Goal: Check status: Check status

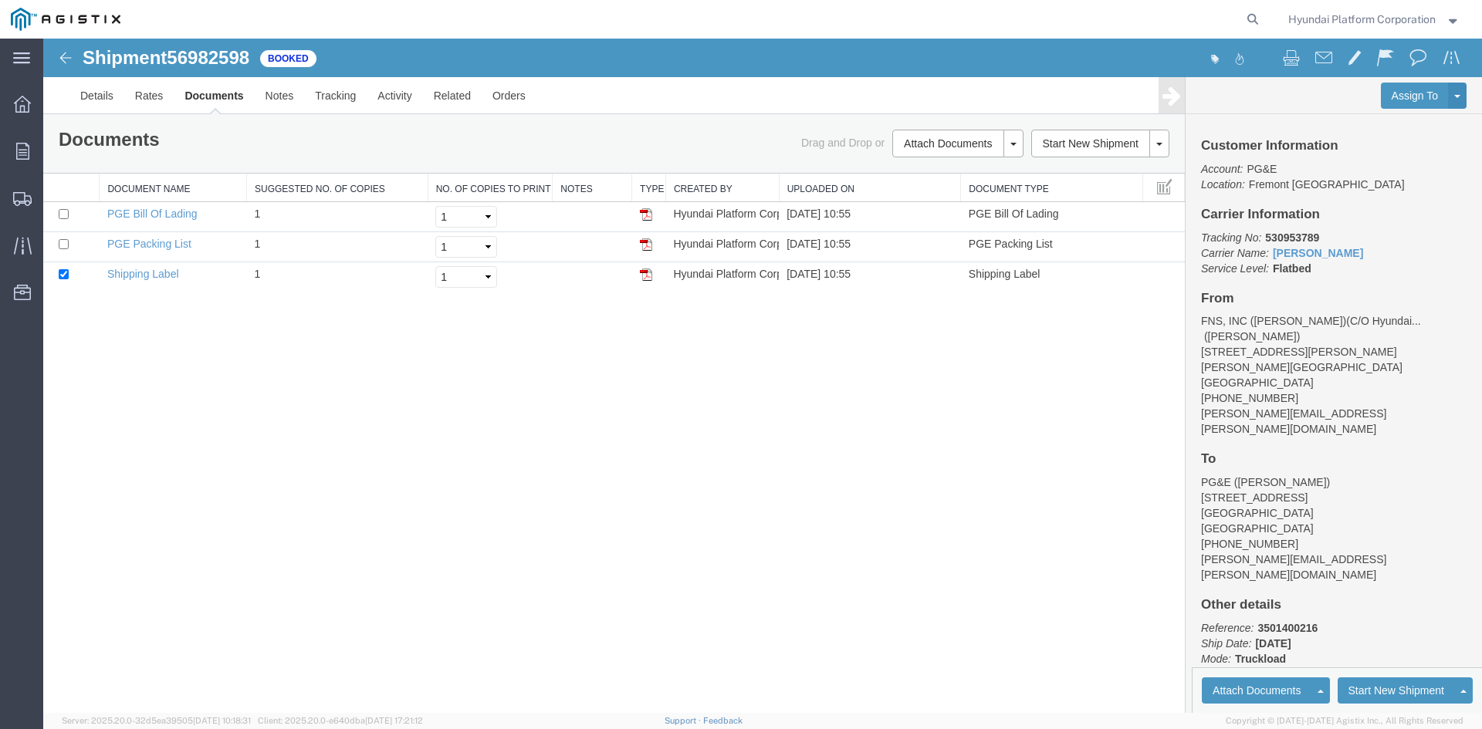
click at [760, 483] on div "Shipment 56982598 of Booked Details Rates Documents Notes Tracking Activity Rel…" at bounding box center [762, 376] width 1439 height 675
drag, startPoint x: 760, startPoint y: 483, endPoint x: 434, endPoint y: 487, distance: 326.5
click at [434, 487] on div "Shipment 56982598 of Booked Details Rates Documents Notes Tracking Activity Rel…" at bounding box center [762, 376] width 1439 height 675
click at [847, 382] on div "Shipment 56982598 of Booked Details Rates Documents Notes Tracking Activity Rel…" at bounding box center [762, 376] width 1439 height 675
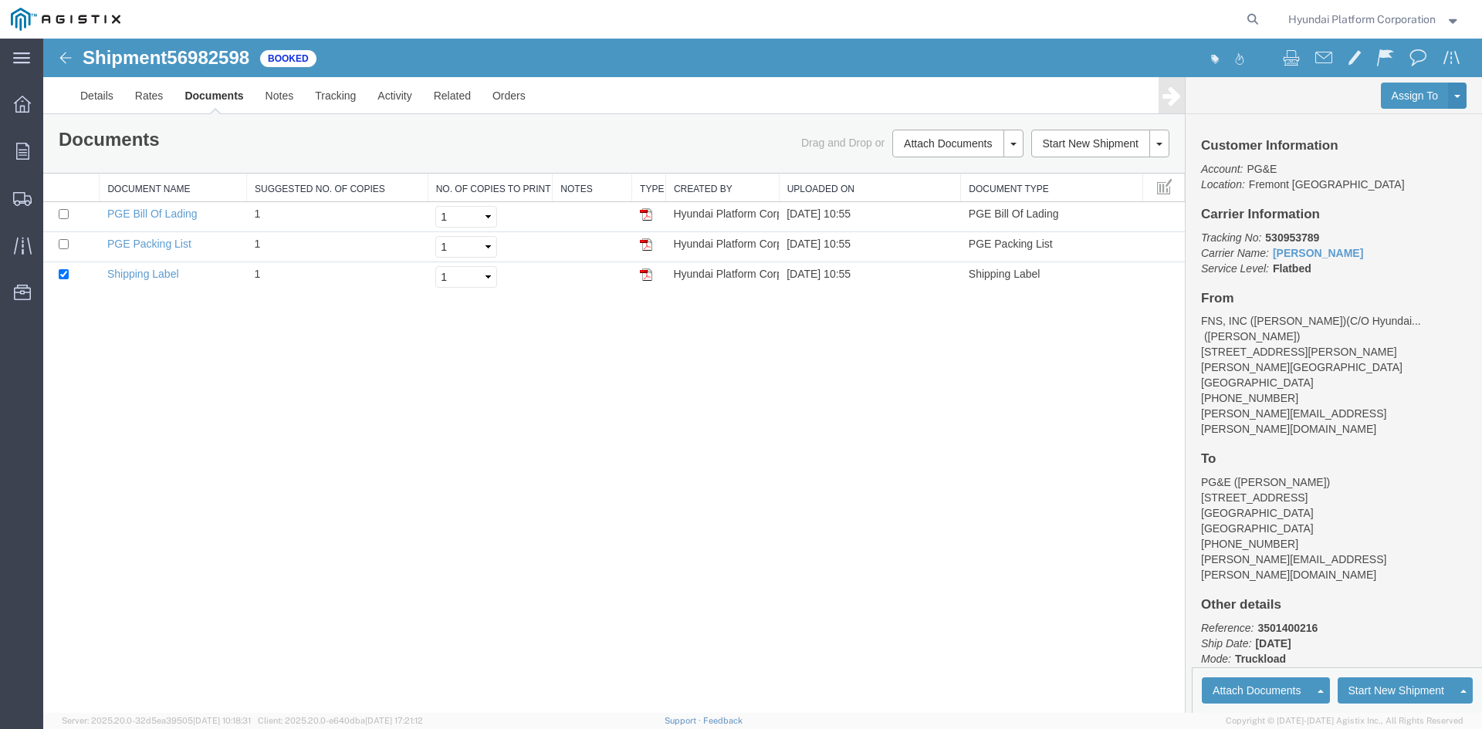
drag, startPoint x: 340, startPoint y: 414, endPoint x: 241, endPoint y: 418, distance: 98.9
click at [241, 418] on div "Shipment 56982598 of Booked Details Rates Documents Notes Tracking Activity Rel…" at bounding box center [762, 376] width 1439 height 675
click at [330, 496] on div "Shipment 56982598 of Booked Details Rates Documents Notes Tracking Activity Rel…" at bounding box center [762, 376] width 1439 height 675
drag, startPoint x: 322, startPoint y: 130, endPoint x: 287, endPoint y: 124, distance: 35.3
click at [287, 124] on div "Documents Ship Label Format: Plain Thermal Drag and Drop or Attach Documents Pr…" at bounding box center [614, 143] width 1142 height 59
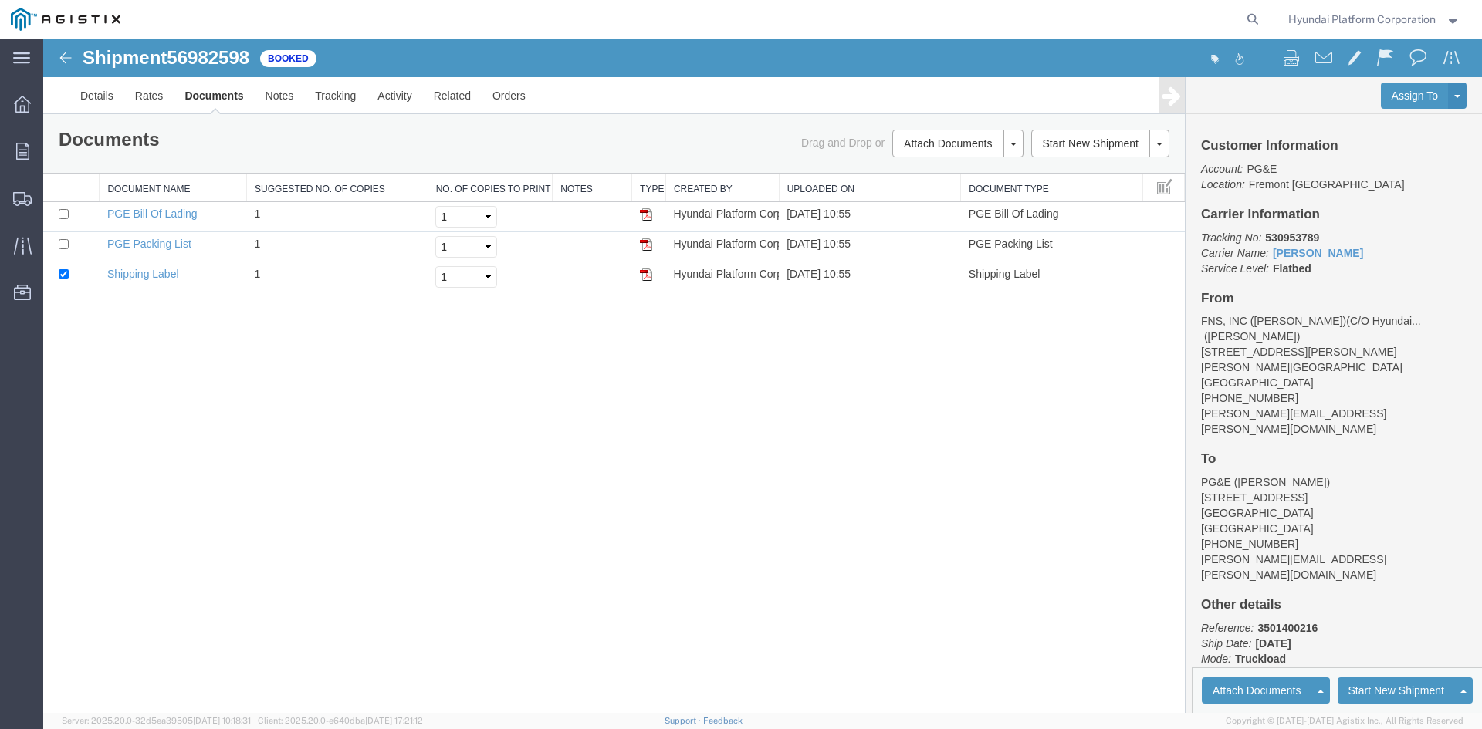
click at [576, 442] on div "Shipment 56982598 of Booked Details Rates Documents Notes Tracking Activity Rel…" at bounding box center [762, 376] width 1439 height 675
drag, startPoint x: 576, startPoint y: 442, endPoint x: 445, endPoint y: 423, distance: 131.9
click at [445, 423] on div "Shipment 56982598 of Booked Details Rates Documents Notes Tracking Activity Rel…" at bounding box center [762, 376] width 1439 height 675
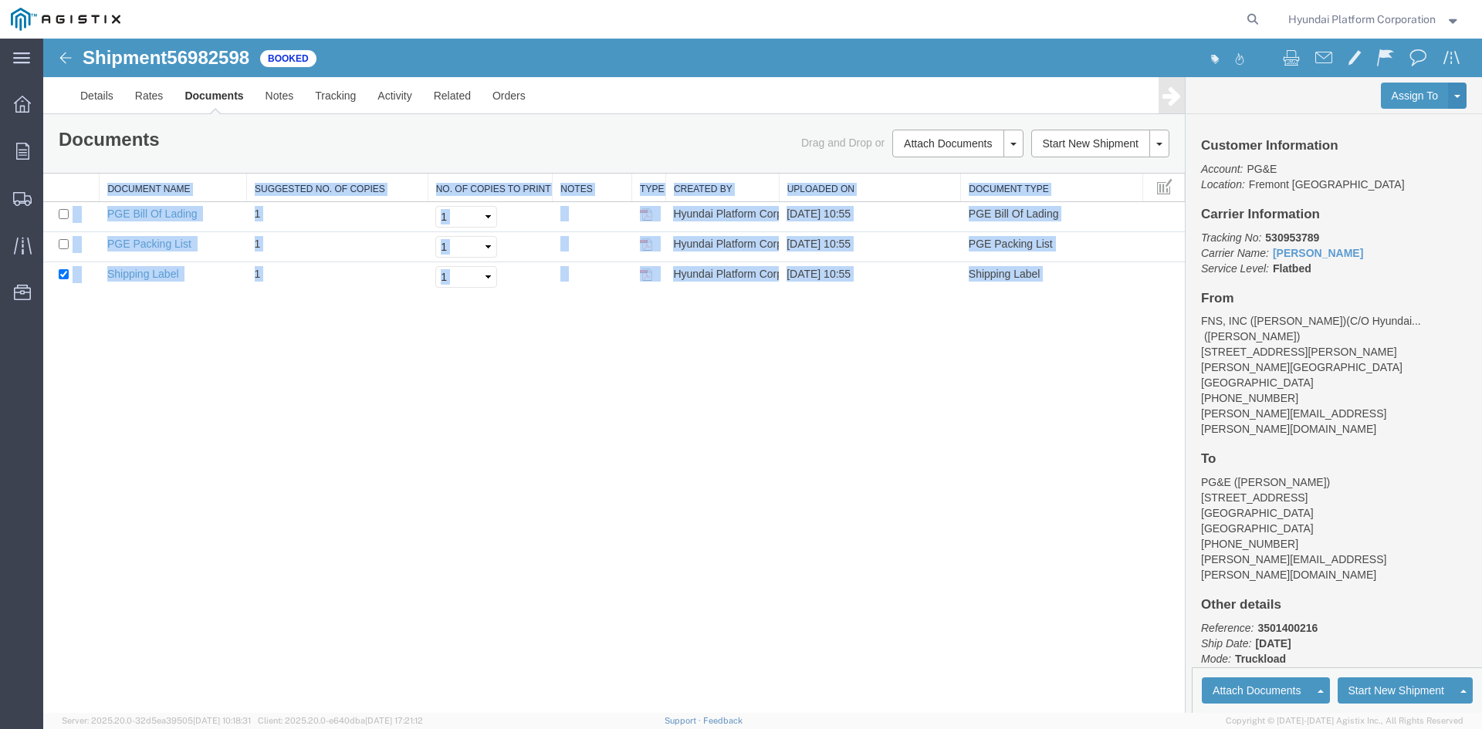
click at [445, 423] on div "Shipment 56982598 of Booked Details Rates Documents Notes Tracking Activity Rel…" at bounding box center [762, 376] width 1439 height 675
click at [431, 398] on div "Shipment 56982598 of Booked Details Rates Documents Notes Tracking Activity Rel…" at bounding box center [762, 376] width 1439 height 675
